Goal: Task Accomplishment & Management: Complete application form

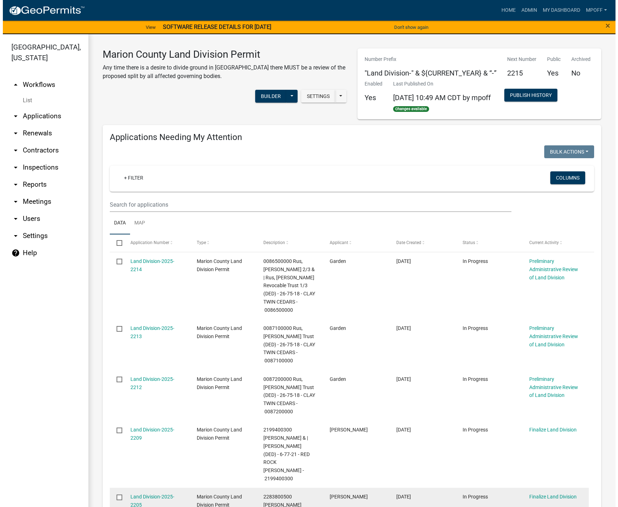
scroll to position [143, 0]
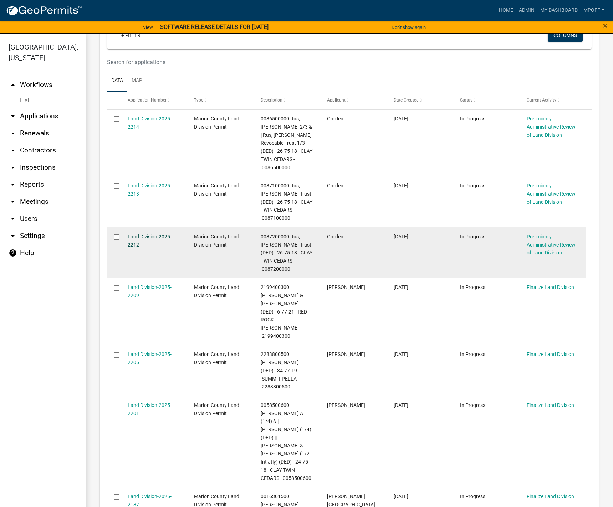
click at [142, 248] on link "Land Division-2025-2212" at bounding box center [150, 241] width 44 height 14
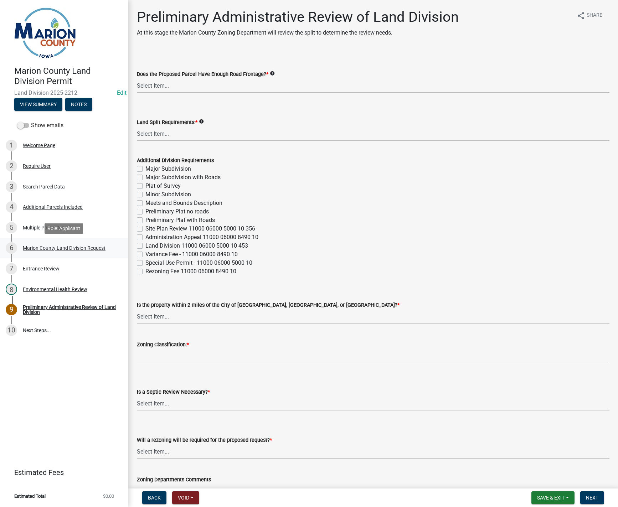
click at [69, 246] on div "Marion County Land Division Request" at bounding box center [64, 248] width 83 height 5
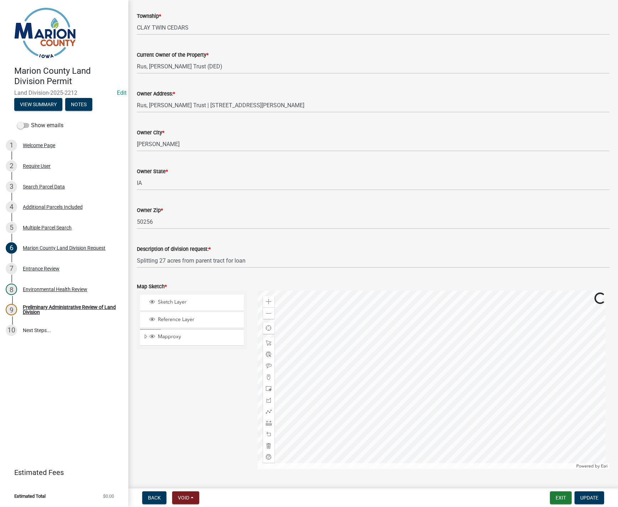
scroll to position [642, 0]
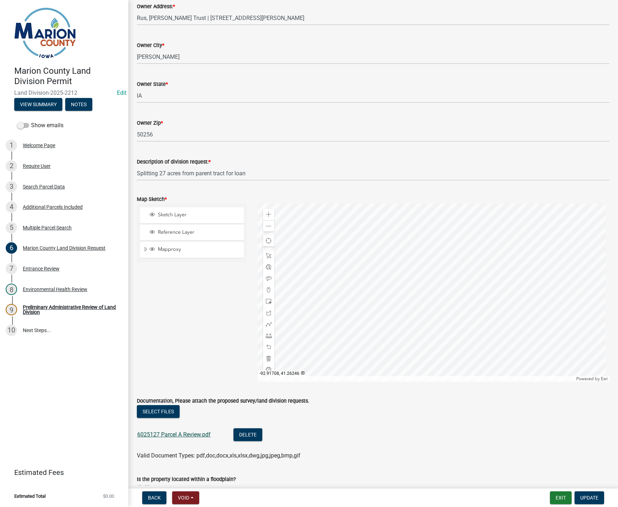
click at [174, 433] on link "6025127 Parcel A Review.pdf" at bounding box center [173, 434] width 73 height 7
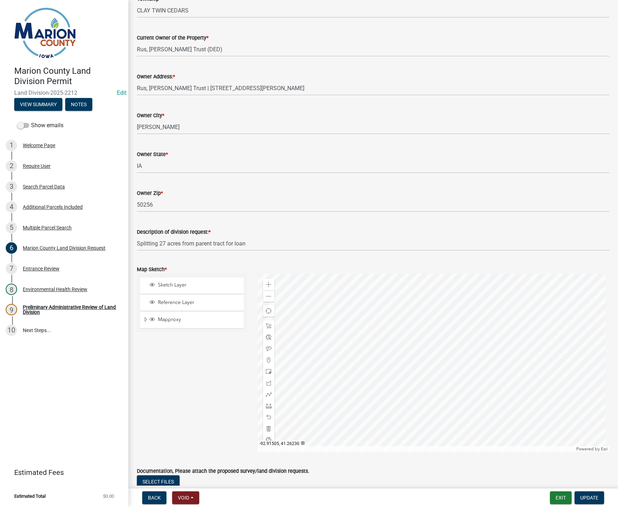
scroll to position [570, 0]
click at [145, 320] on span "Expand" at bounding box center [146, 321] width 6 height 7
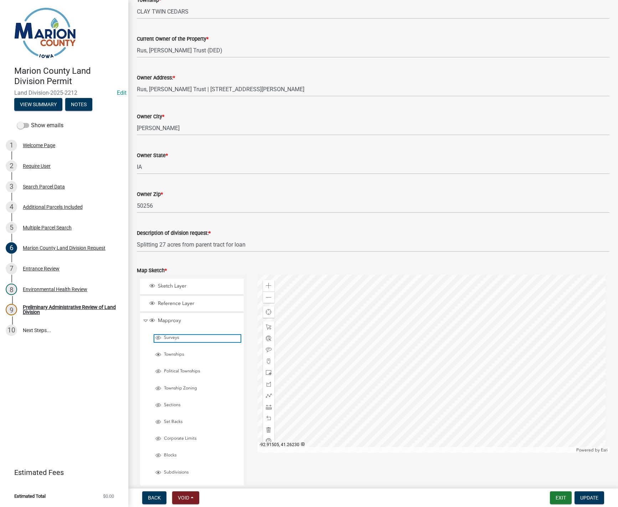
click at [157, 338] on span "Layer List" at bounding box center [158, 338] width 6 height 6
click at [598, 502] on button "Update" at bounding box center [590, 498] width 30 height 13
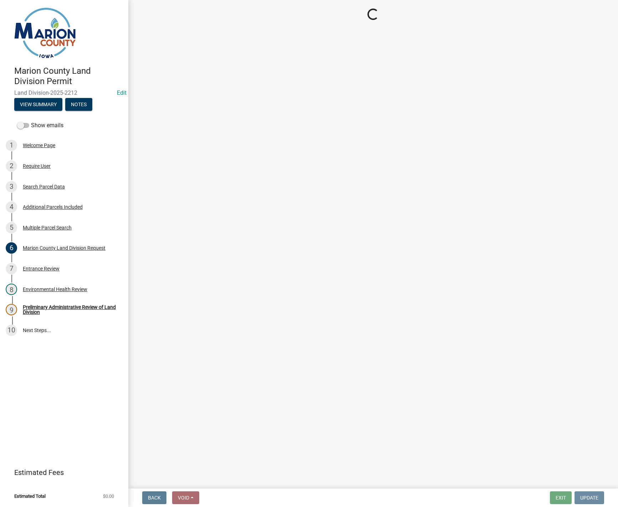
scroll to position [0, 0]
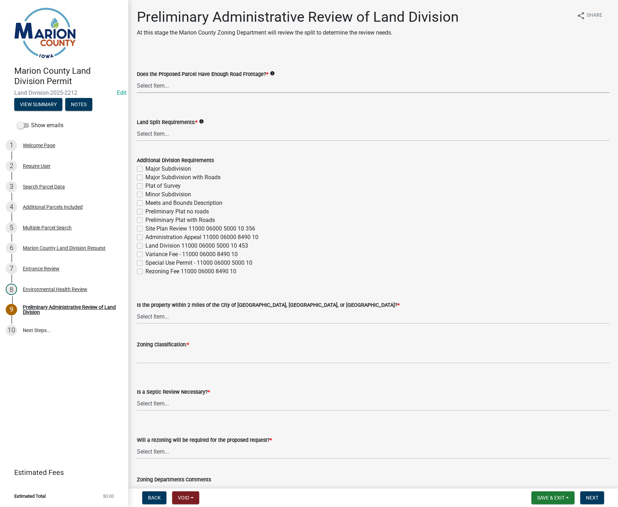
click at [155, 86] on select "Select Item... Yes No" at bounding box center [373, 85] width 473 height 15
click at [137, 78] on select "Select Item... Yes No" at bounding box center [373, 85] width 473 height 15
select select "43319d02-a412-4412-95a1-37ac20288b72"
click at [154, 134] on select "Select Item... Major Subdivision Major Subdivision with Roads Ag Only/None Mino…" at bounding box center [373, 134] width 473 height 15
click at [137, 127] on select "Select Item... Major Subdivision Major Subdivision with Roads Ag Only/None Mino…" at bounding box center [373, 134] width 473 height 15
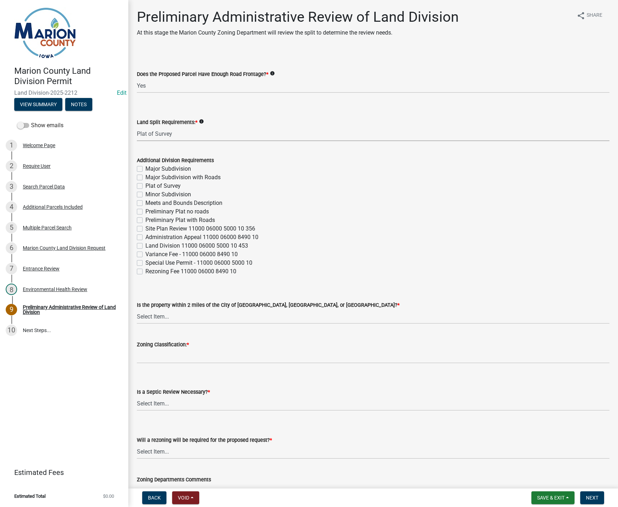
select select "adef8808-bd54-441f-b8ae-6556701ca10c"
click at [142, 316] on select "Select Item... [GEOGRAPHIC_DATA] [GEOGRAPHIC_DATA] [GEOGRAPHIC_DATA] Not Requir…" at bounding box center [373, 316] width 473 height 15
click at [137, 309] on select "Select Item... [GEOGRAPHIC_DATA] [GEOGRAPHIC_DATA] [GEOGRAPHIC_DATA] Not Requir…" at bounding box center [373, 316] width 473 height 15
select select "a5a811e1-1883-458e-a0e5-603d251b0610"
click at [141, 402] on select "Select Item... Yes No" at bounding box center [373, 403] width 473 height 15
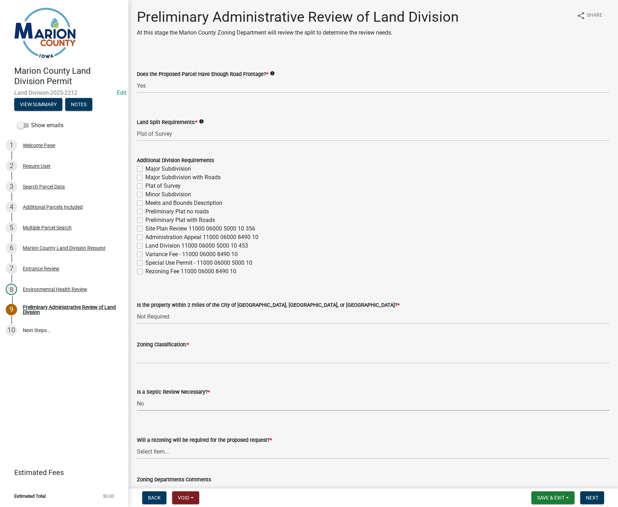
click at [137, 396] on select "Select Item... Yes No" at bounding box center [373, 403] width 473 height 15
select select "fb24c959-e9cd-4888-bdf9-14b73a21e59f"
click at [154, 452] on select "Select Item... Yes No" at bounding box center [373, 452] width 473 height 15
click at [137, 445] on select "Select Item... Yes No" at bounding box center [373, 452] width 473 height 15
select select "c44cf09b-9a6e-4b49-8fa4-564df1708437"
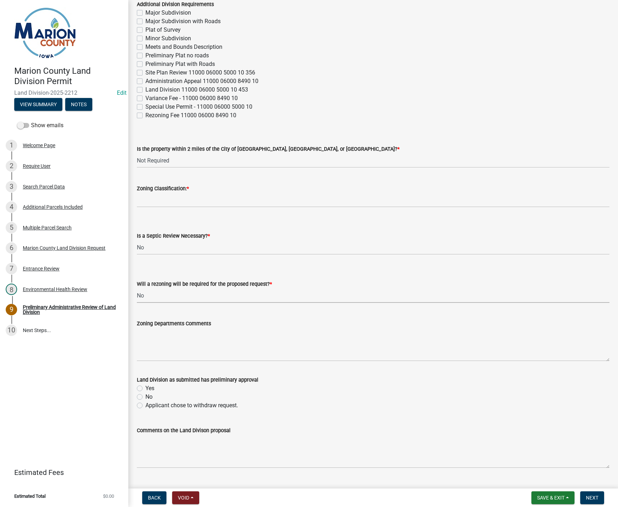
scroll to position [178, 0]
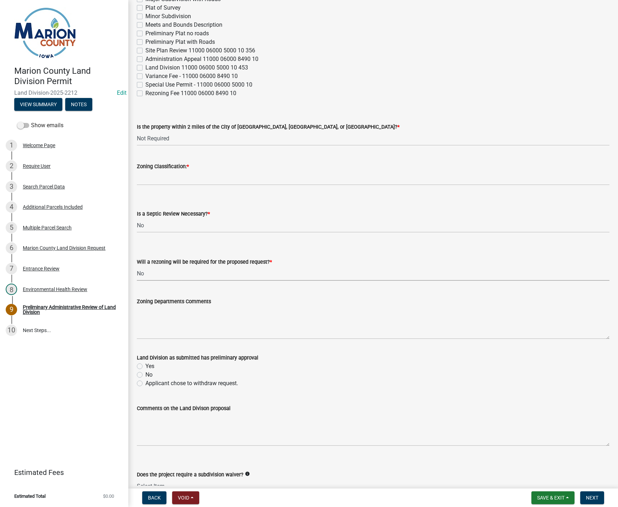
click at [145, 366] on label "Yes" at bounding box center [149, 366] width 9 height 9
click at [145, 366] on input "Yes" at bounding box center [147, 364] width 5 height 5
radio input "true"
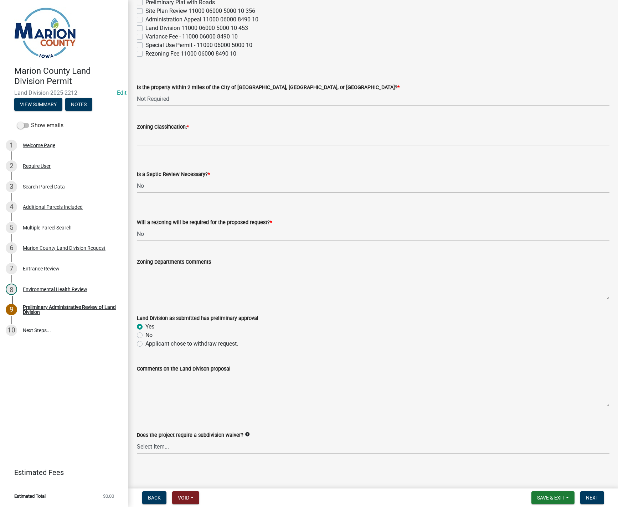
scroll to position [220, 0]
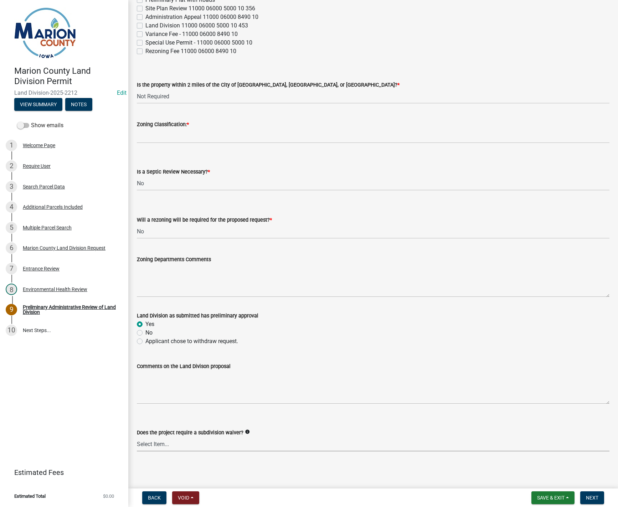
click at [158, 443] on select "Select Item... Yes No" at bounding box center [373, 444] width 473 height 15
click at [163, 445] on select "Select Item... Yes No" at bounding box center [373, 444] width 473 height 15
click at [137, 437] on select "Select Item... Yes No" at bounding box center [373, 444] width 473 height 15
select select "6ea4077d-81c2-43fe-8efc-674acc38b29f"
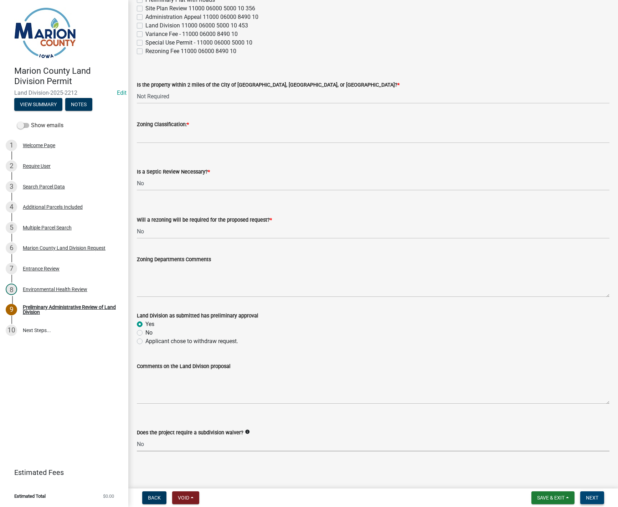
click at [593, 499] on span "Next" at bounding box center [592, 498] width 12 height 6
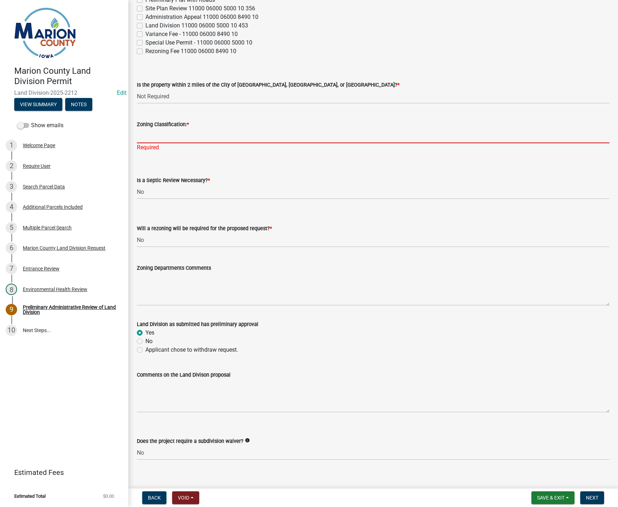
click at [168, 130] on input "Zoning Classification: *" at bounding box center [373, 136] width 473 height 15
type input "A-1"
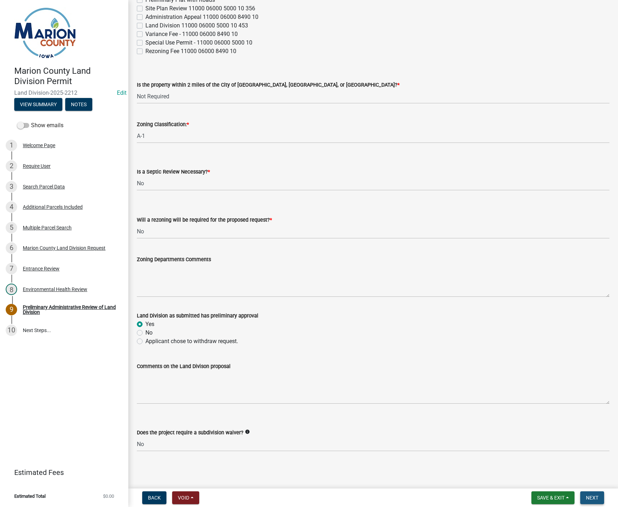
click at [592, 498] on span "Next" at bounding box center [592, 498] width 12 height 6
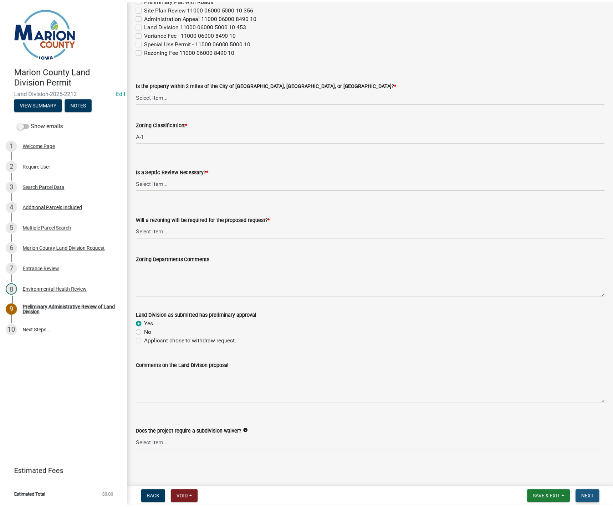
scroll to position [0, 0]
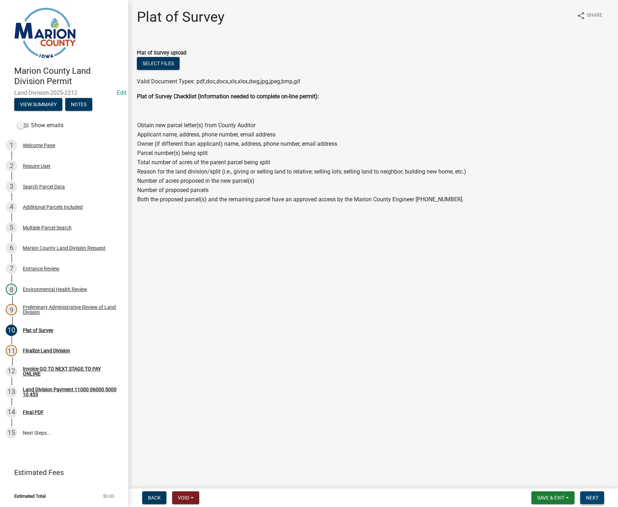
click at [593, 498] on span "Next" at bounding box center [592, 498] width 12 height 6
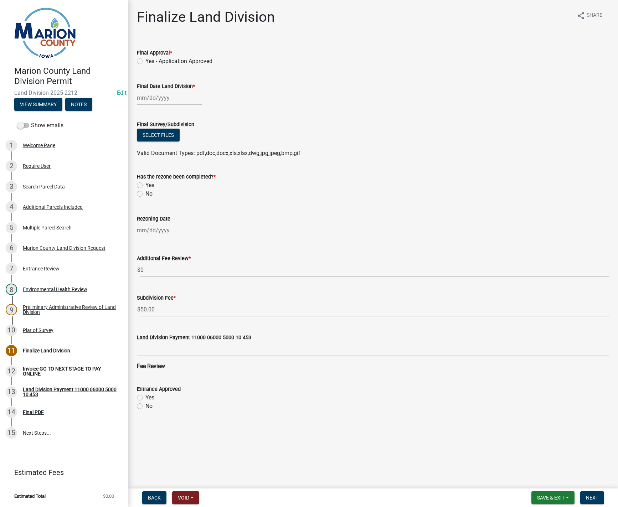
click at [145, 60] on label "Yes - Application Approved" at bounding box center [178, 61] width 67 height 9
click at [145, 60] on input "Yes - Application Approved" at bounding box center [147, 59] width 5 height 5
radio input "true"
select select "9"
select select "2025"
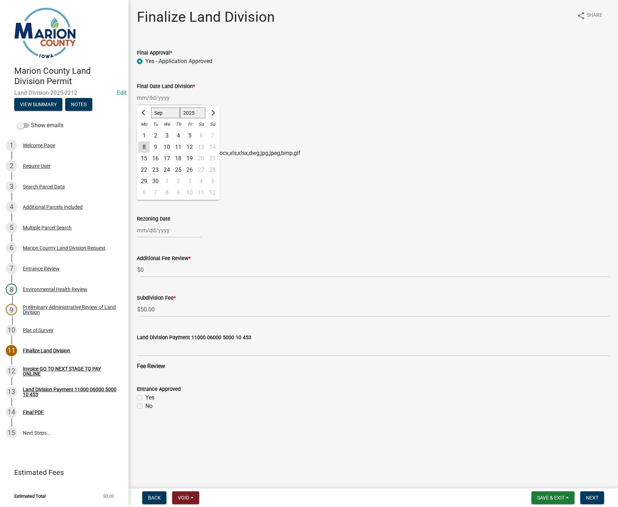
click at [143, 103] on div "[PERSON_NAME] Feb Mar Apr [PERSON_NAME][DATE] Oct Nov [DATE] 1526 1527 1528 152…" at bounding box center [169, 98] width 65 height 15
click at [147, 145] on div "8" at bounding box center [143, 147] width 11 height 11
type input "[DATE]"
click at [145, 194] on label "No" at bounding box center [148, 194] width 7 height 9
click at [145, 194] on input "No" at bounding box center [147, 192] width 5 height 5
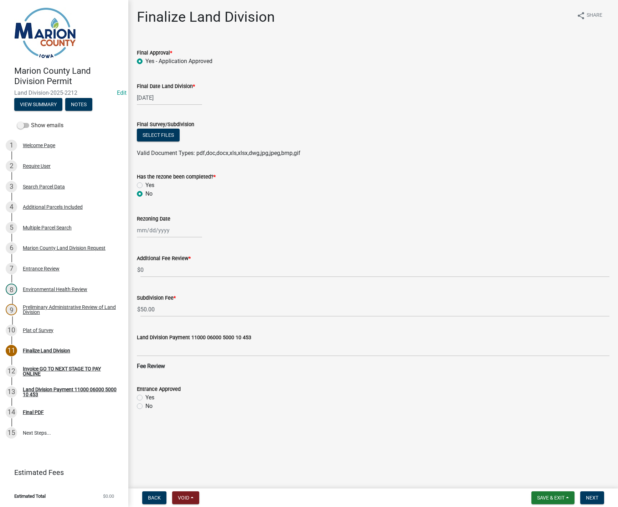
radio input "true"
click at [589, 496] on span "Next" at bounding box center [592, 498] width 12 height 6
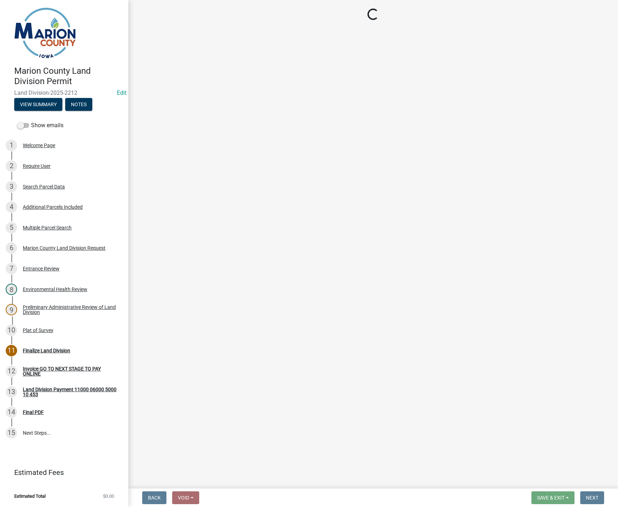
select select "3: 3"
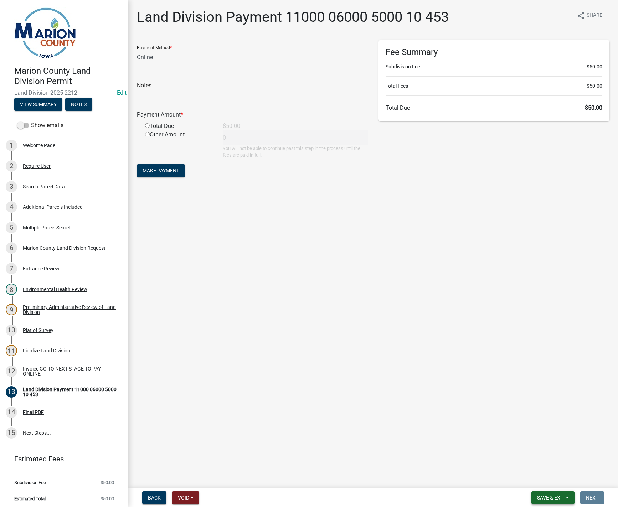
click at [569, 498] on button "Save & Exit" at bounding box center [553, 498] width 43 height 13
click at [533, 480] on button "Save & Exit" at bounding box center [546, 479] width 57 height 17
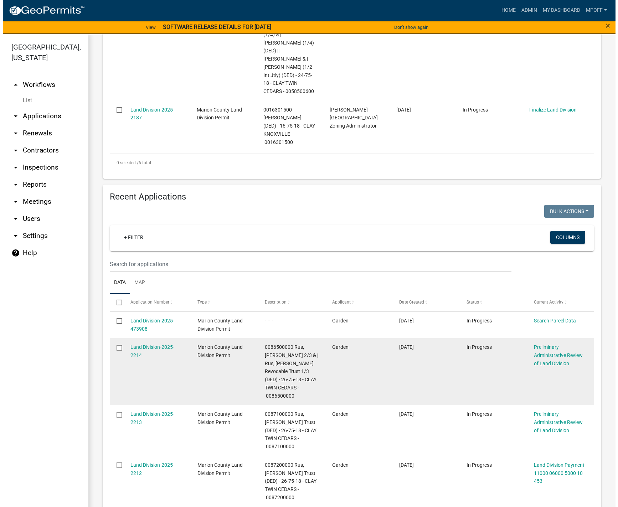
scroll to position [499, 0]
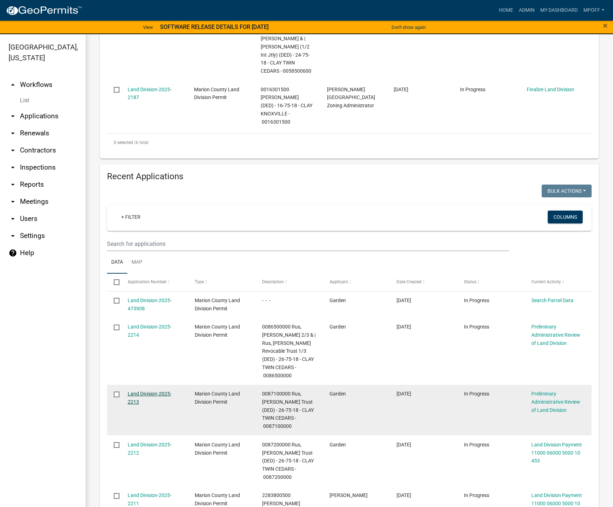
click at [158, 391] on link "Land Division-2025-2213" at bounding box center [150, 398] width 44 height 14
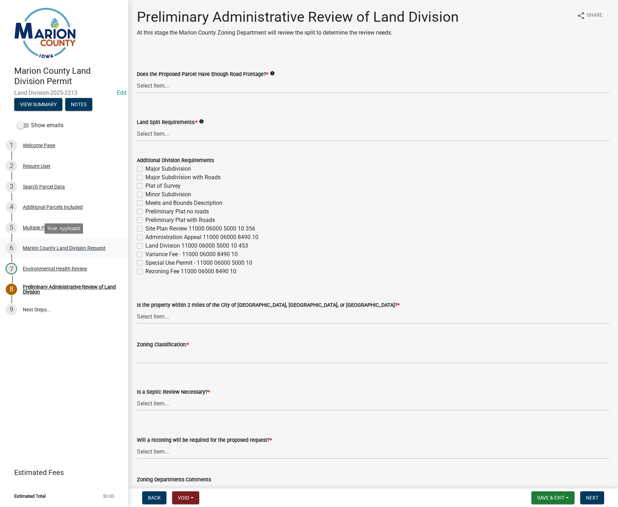
click at [55, 248] on div "Marion County Land Division Request" at bounding box center [64, 248] width 83 height 5
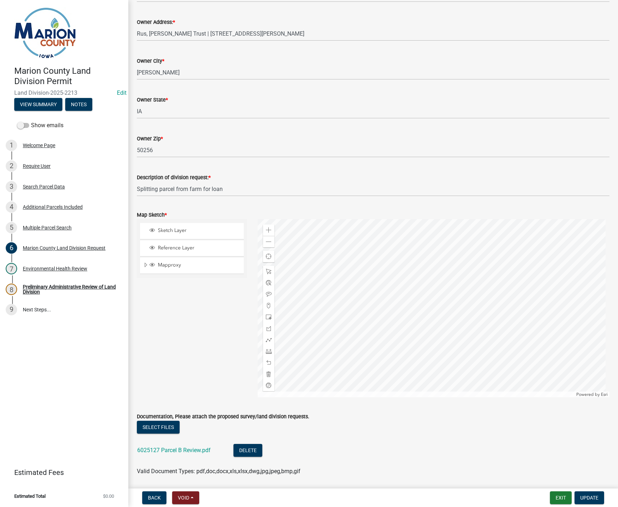
scroll to position [642, 0]
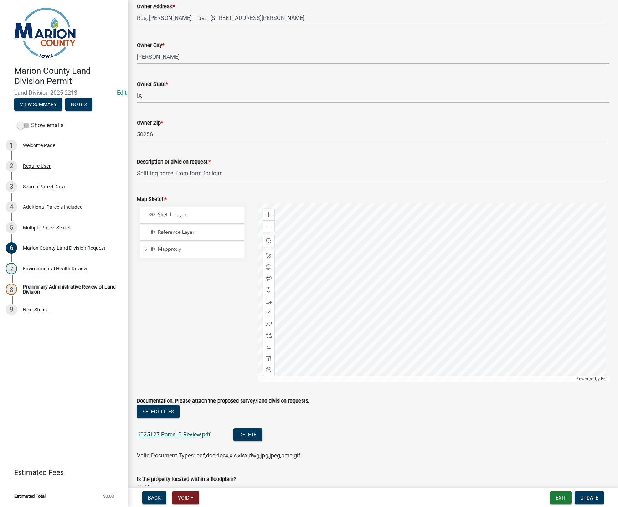
click at [164, 434] on link "6025127 Parcel B Review.pdf" at bounding box center [173, 434] width 73 height 7
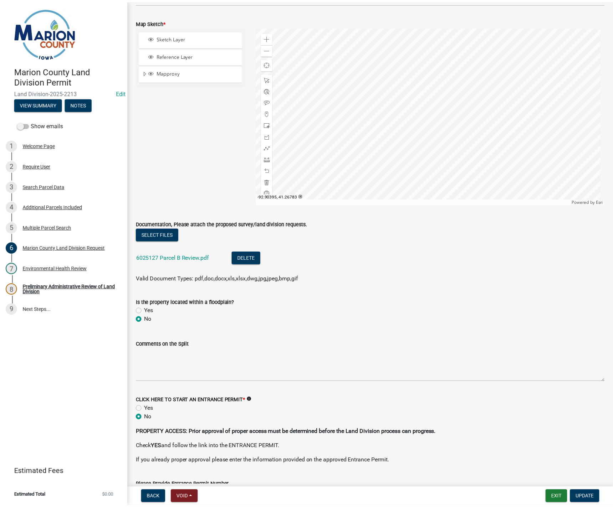
scroll to position [820, 0]
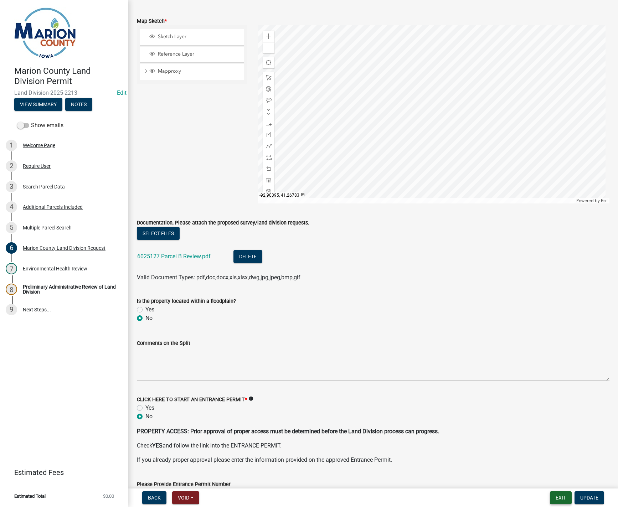
click at [566, 495] on button "Exit" at bounding box center [561, 498] width 22 height 13
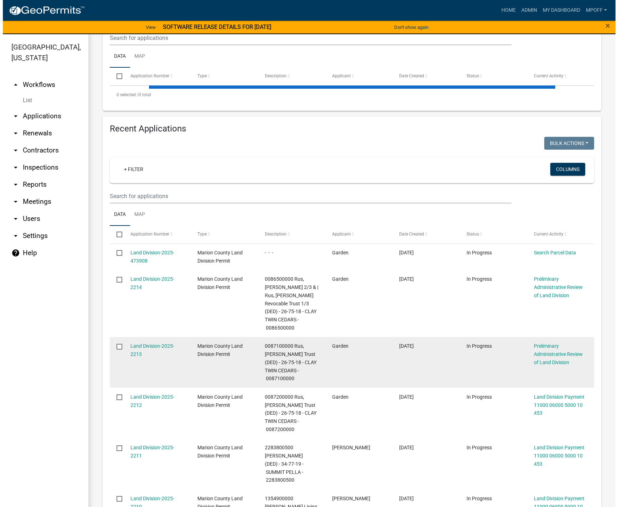
scroll to position [178, 0]
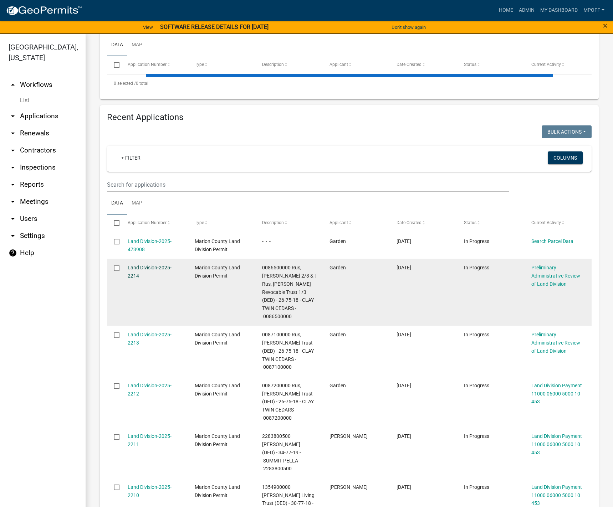
click at [148, 279] on link "Land Division-2025-2214" at bounding box center [150, 272] width 44 height 14
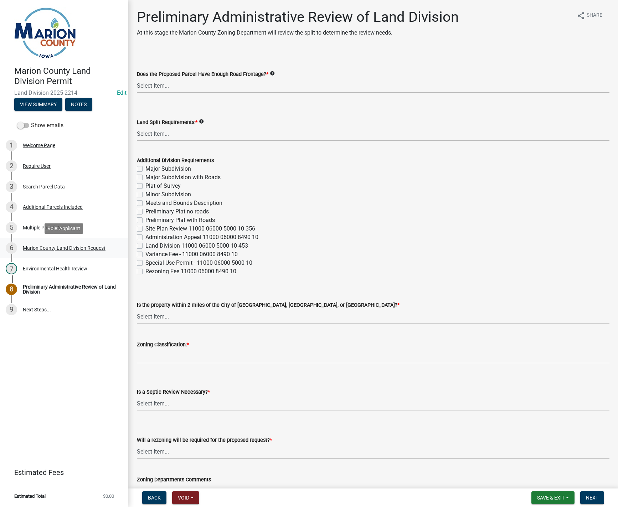
click at [58, 248] on div "Marion County Land Division Request" at bounding box center [64, 248] width 83 height 5
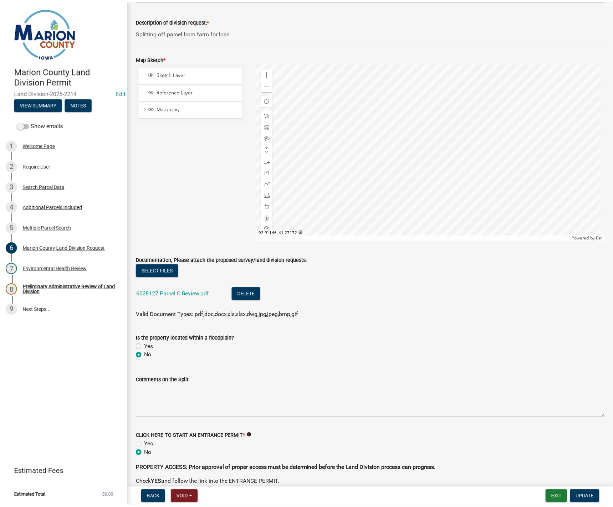
scroll to position [784, 0]
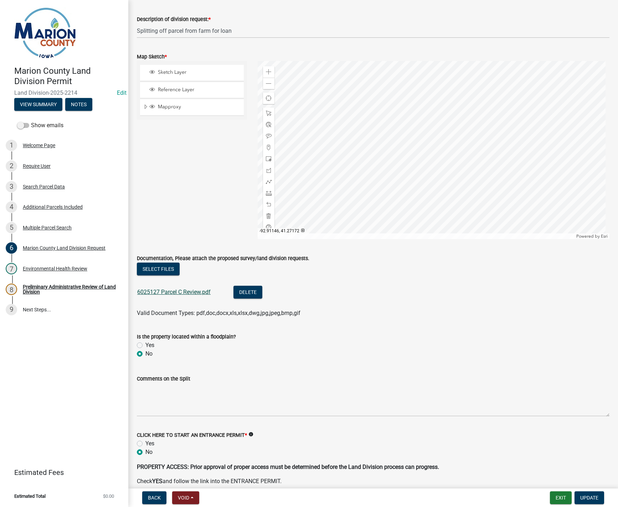
click at [173, 293] on link "6025127 Parcel C Review.pdf" at bounding box center [173, 292] width 73 height 7
click at [556, 495] on button "Exit" at bounding box center [561, 498] width 22 height 13
